Goal: Answer question/provide support: Share knowledge or assist other users

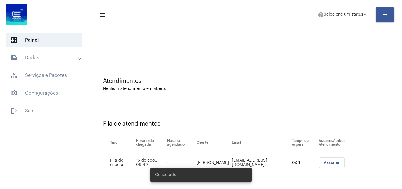
scroll to position [8, 0]
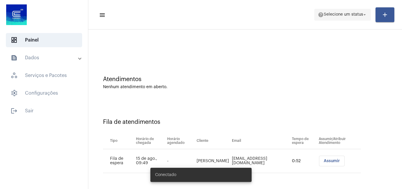
click at [350, 17] on span "Selecione um status" at bounding box center [343, 15] width 39 height 4
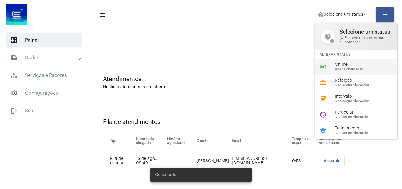
click at [341, 63] on span "Online" at bounding box center [368, 64] width 67 height 4
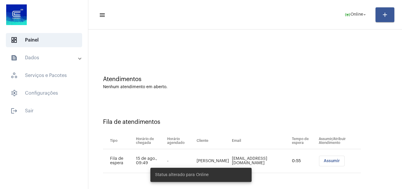
click at [319, 161] on button "Assumir" at bounding box center [332, 161] width 26 height 11
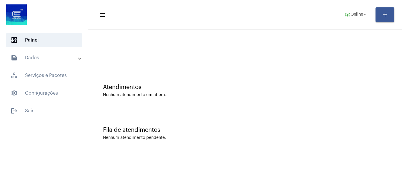
scroll to position [0, 0]
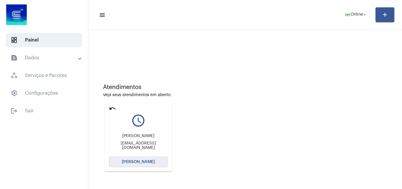
click at [141, 158] on button "[PERSON_NAME]" at bounding box center [138, 161] width 59 height 11
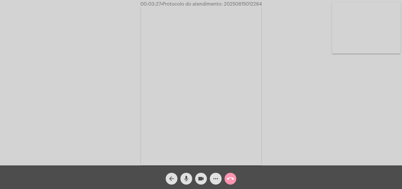
click at [214, 177] on mat-icon "more_horiz" at bounding box center [215, 178] width 7 height 7
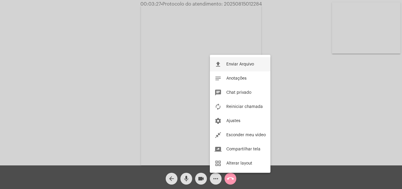
click at [242, 62] on span "Enviar Arquivo" at bounding box center [241, 64] width 28 height 4
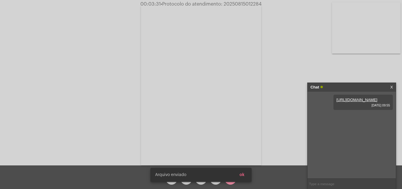
click at [245, 5] on span "• Protocolo do atendimento: 20250815012284" at bounding box center [211, 4] width 101 height 5
copy span "20250815012284"
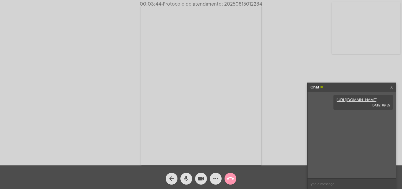
click at [81, 31] on div "Acessando Câmera e Microfone..." at bounding box center [201, 83] width 401 height 165
click at [228, 175] on span "call_end" at bounding box center [230, 179] width 7 height 12
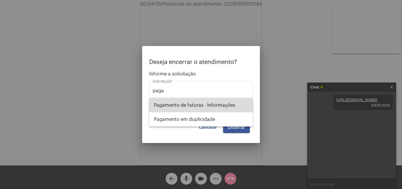
click at [226, 105] on span "Pagamento de faturas - Informações" at bounding box center [201, 105] width 94 height 14
type input "Pagamento de faturas - Informações"
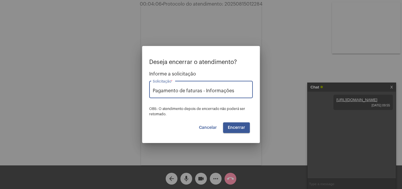
click at [238, 126] on span "Encerrar" at bounding box center [236, 128] width 17 height 4
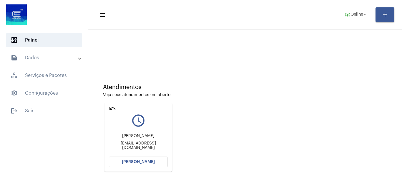
click at [112, 108] on mat-icon "undo" at bounding box center [112, 108] width 7 height 7
click at [361, 13] on span "Online" at bounding box center [357, 15] width 13 height 4
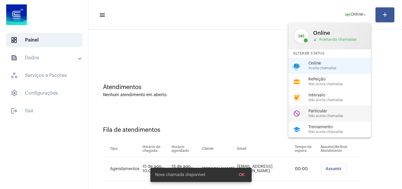
click at [321, 113] on div "Particular Não aceita chamadas" at bounding box center [342, 113] width 67 height 9
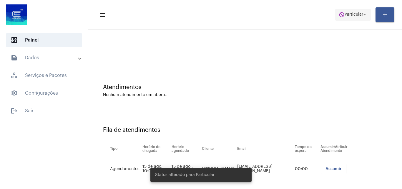
click at [352, 15] on span "Particular" at bounding box center [354, 15] width 19 height 4
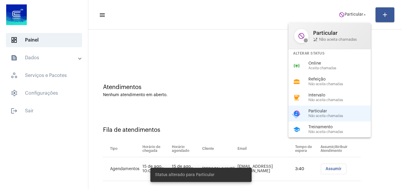
click at [324, 124] on div "school Treinamento Não aceita chamadas" at bounding box center [335, 129] width 92 height 16
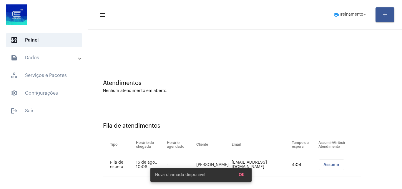
scroll to position [8, 0]
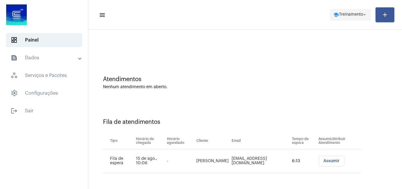
click at [355, 13] on span "Treinamento" at bounding box center [351, 15] width 24 height 4
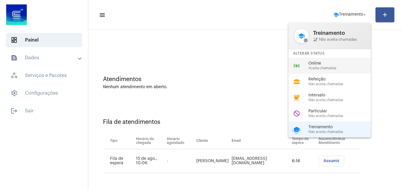
click at [327, 62] on span "Online" at bounding box center [342, 63] width 67 height 4
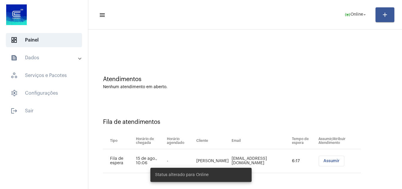
click at [328, 161] on span "Assumir" at bounding box center [332, 161] width 16 height 4
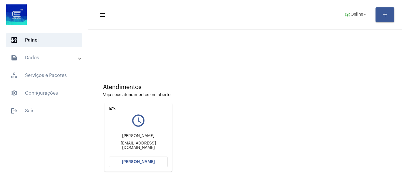
click at [146, 161] on span "[PERSON_NAME]" at bounding box center [138, 162] width 33 height 4
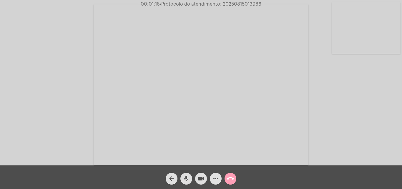
click at [233, 177] on mat-icon "call_end" at bounding box center [230, 178] width 7 height 7
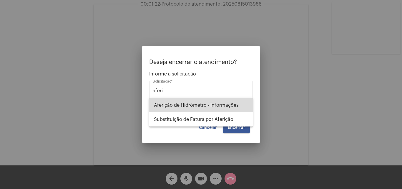
click at [227, 105] on span "Aferição de Hidrômetro - Informações" at bounding box center [201, 105] width 94 height 14
type input "Aferição de Hidrômetro - Informações"
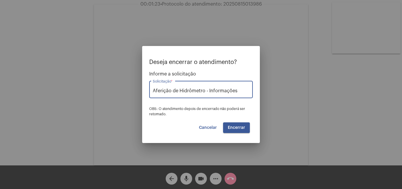
click at [241, 128] on span "Encerrar" at bounding box center [236, 128] width 17 height 4
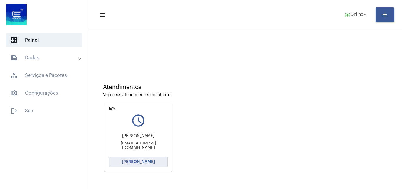
click at [146, 159] on button "[PERSON_NAME]" at bounding box center [138, 161] width 59 height 11
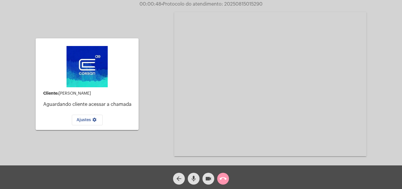
click at [225, 182] on mat-icon "call_end" at bounding box center [223, 178] width 7 height 7
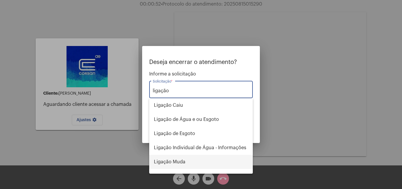
click at [191, 161] on span "Ligação Muda" at bounding box center [201, 162] width 94 height 14
type input "Ligação Muda"
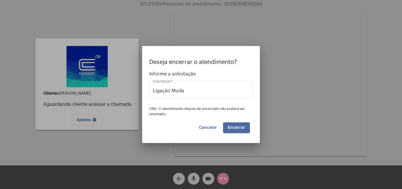
click at [245, 129] on button "Encerrar" at bounding box center [236, 127] width 27 height 11
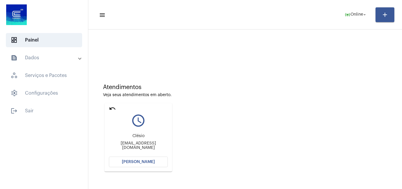
click at [150, 163] on span "[PERSON_NAME]" at bounding box center [138, 162] width 33 height 4
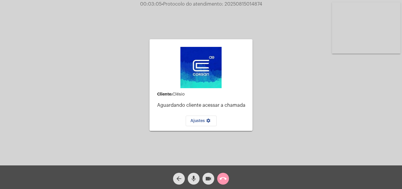
click at [223, 177] on mat-icon "call_end" at bounding box center [223, 178] width 7 height 7
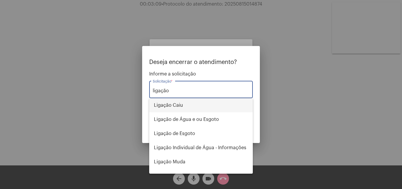
click at [194, 105] on span "Ligação Caiu" at bounding box center [201, 105] width 94 height 14
type input "Ligação Caiu"
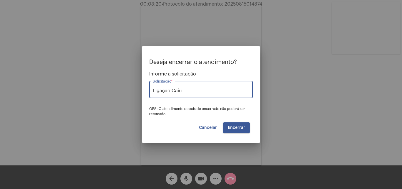
click at [213, 126] on span "Cancelar" at bounding box center [208, 128] width 18 height 4
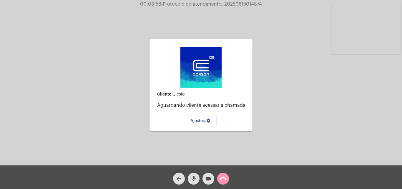
click at [350, 38] on video at bounding box center [366, 27] width 69 height 51
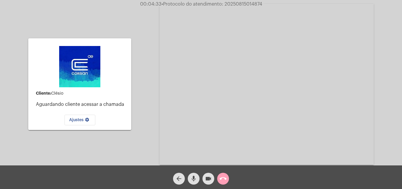
click at [226, 178] on mat-icon "call_end" at bounding box center [223, 178] width 7 height 7
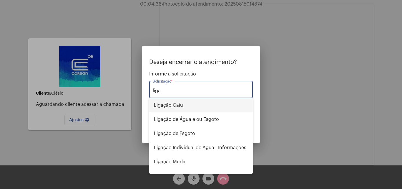
click at [195, 103] on span "Ligação Caiu" at bounding box center [201, 105] width 94 height 14
type input "Ligação Caiu"
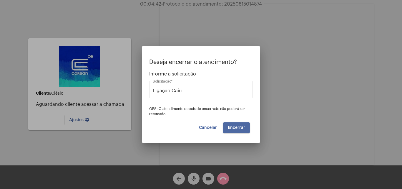
click at [244, 128] on span "Encerrar" at bounding box center [236, 128] width 17 height 4
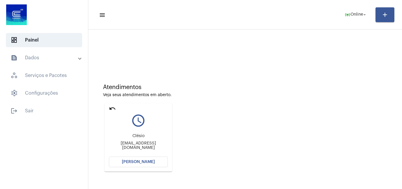
click at [142, 162] on span "[PERSON_NAME]" at bounding box center [138, 162] width 33 height 4
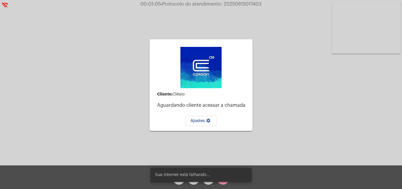
click at [349, 35] on video at bounding box center [366, 27] width 69 height 51
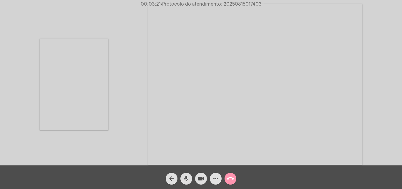
click at [88, 73] on video at bounding box center [74, 84] width 69 height 91
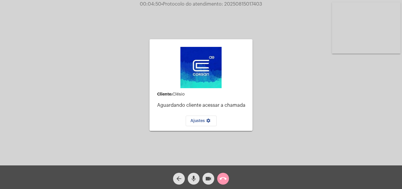
click at [359, 25] on video at bounding box center [366, 27] width 69 height 51
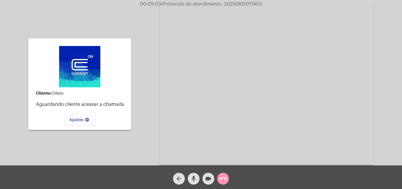
click at [209, 179] on mat-icon "videocam" at bounding box center [208, 178] width 7 height 7
click at [210, 179] on mat-icon "videocam_off" at bounding box center [208, 178] width 7 height 7
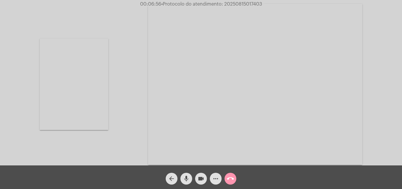
click at [100, 72] on video at bounding box center [74, 84] width 69 height 91
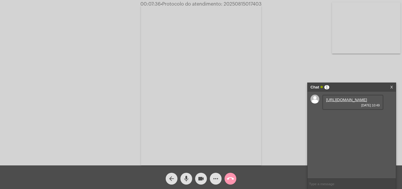
click at [352, 102] on link "https://neft-transfer-bucket.s3.amazonaws.com/temp-870316e9-b2b4-0ebb-d85a-4b1c…" at bounding box center [346, 100] width 41 height 4
click at [217, 180] on mat-icon "more_horiz" at bounding box center [215, 178] width 7 height 7
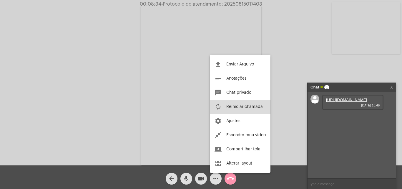
click at [255, 107] on span "Reiniciar chamada" at bounding box center [245, 107] width 37 height 4
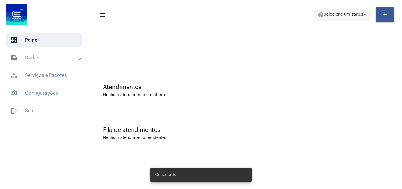
click at [350, 11] on span "help Selecione um status arrow_drop_down" at bounding box center [343, 14] width 50 height 11
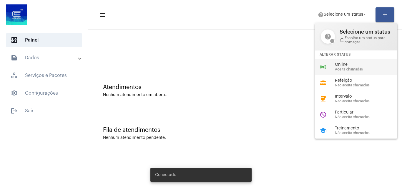
click at [346, 69] on span "Aceita chamadas" at bounding box center [368, 69] width 67 height 4
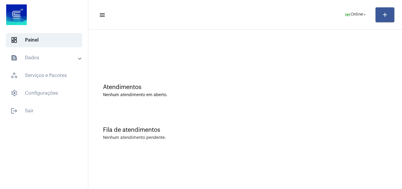
click at [63, 63] on mat-expansion-panel-header "text_snippet_outlined Dados" at bounding box center [46, 58] width 85 height 14
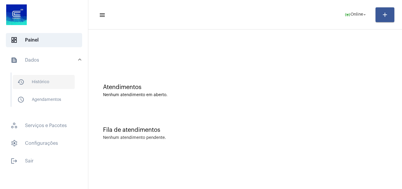
click at [41, 81] on span "history_outlined Histórico" at bounding box center [44, 82] width 62 height 14
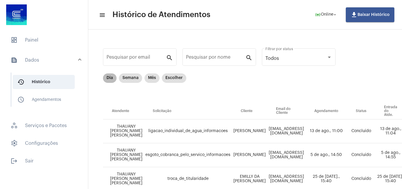
click at [110, 75] on mat-chip "Dia" at bounding box center [110, 77] width 14 height 9
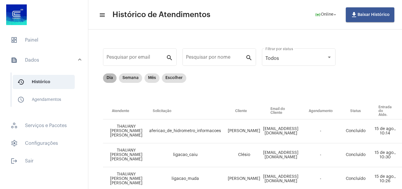
click at [108, 77] on mat-chip "Dia" at bounding box center [110, 77] width 14 height 9
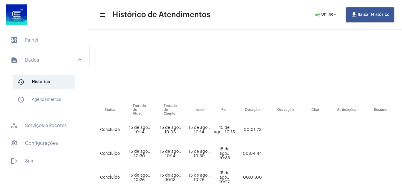
scroll to position [0, 263]
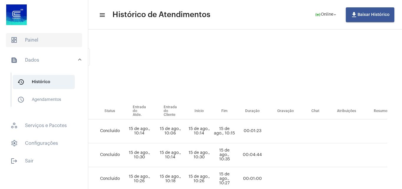
click at [37, 41] on span "dashboard Painel" at bounding box center [44, 40] width 76 height 14
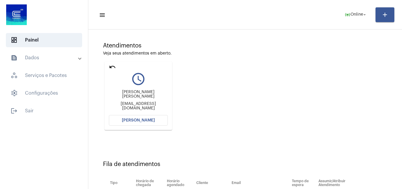
scroll to position [84, 0]
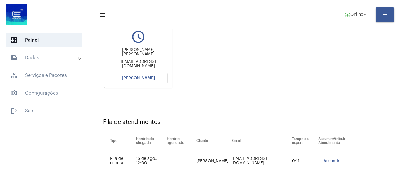
click at [150, 77] on span "[PERSON_NAME]" at bounding box center [138, 78] width 33 height 4
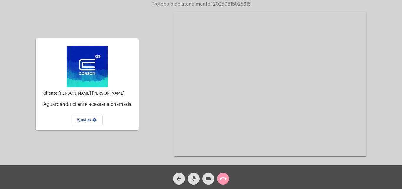
click at [225, 177] on mat-icon "call_end" at bounding box center [223, 178] width 7 height 7
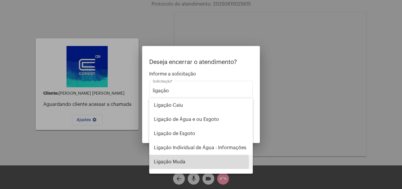
click at [176, 163] on span "Ligação Muda" at bounding box center [201, 162] width 94 height 14
type input "Ligação Muda"
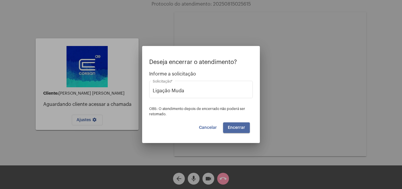
click at [235, 124] on button "Encerrar" at bounding box center [236, 127] width 27 height 11
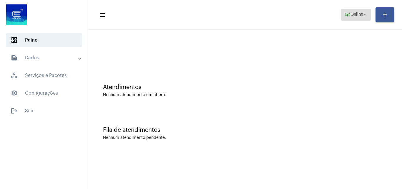
click at [345, 14] on mat-icon "online_prediction" at bounding box center [348, 15] width 6 height 6
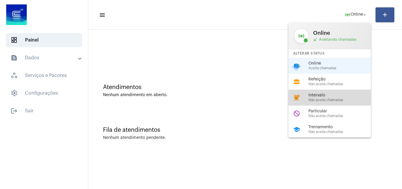
click at [335, 97] on span "Intervalo" at bounding box center [342, 95] width 67 height 4
